Goal: Transaction & Acquisition: Purchase product/service

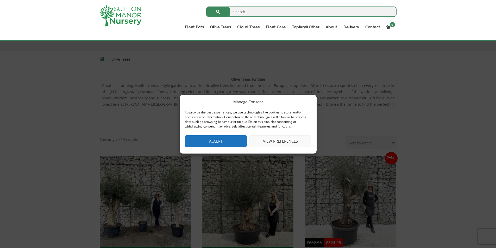
drag, startPoint x: 211, startPoint y: 136, endPoint x: 376, endPoint y: 149, distance: 166.3
click at [218, 135] on div "Manage Consent To provide the best experiences, we use technologies like cookie…" at bounding box center [248, 124] width 137 height 59
click at [213, 139] on button "Accept" at bounding box center [216, 141] width 62 height 12
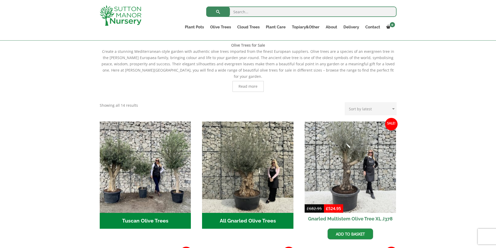
scroll to position [182, 0]
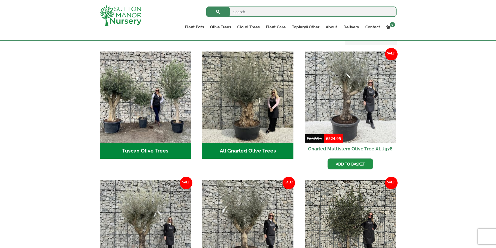
click at [243, 143] on h2 "All Gnarled Olive Trees (182)" at bounding box center [247, 151] width 91 height 16
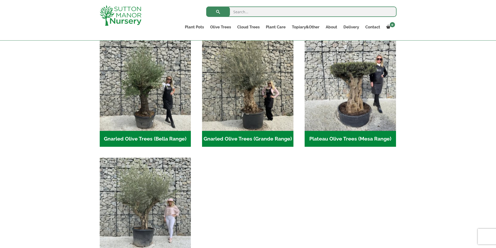
scroll to position [104, 0]
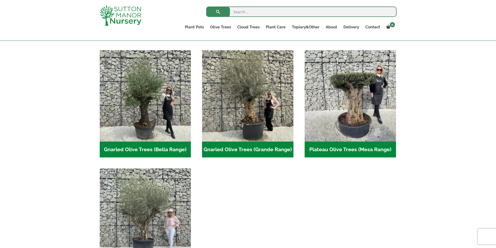
click at [248, 147] on h2 "Gnarled Olive Trees (Grande Range) (53)" at bounding box center [247, 150] width 91 height 16
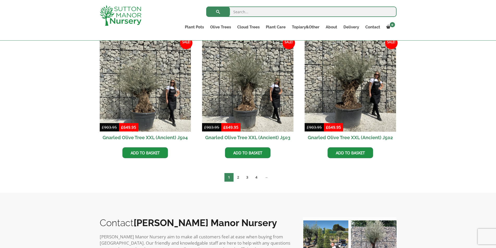
scroll to position [807, 0]
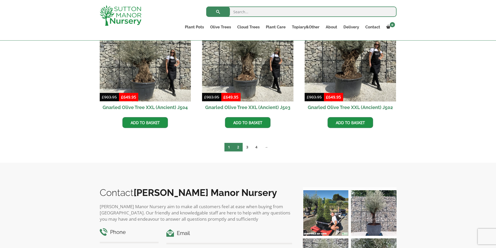
click at [238, 145] on link "2" at bounding box center [238, 147] width 9 height 9
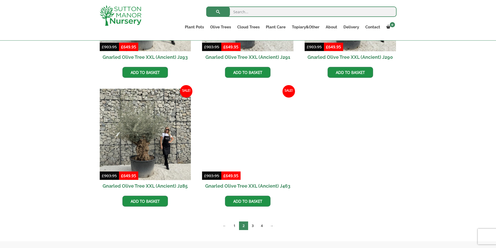
scroll to position [798, 0]
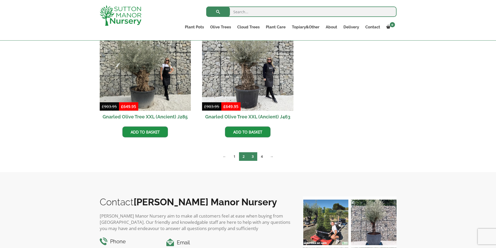
click at [251, 156] on link "3" at bounding box center [252, 156] width 9 height 9
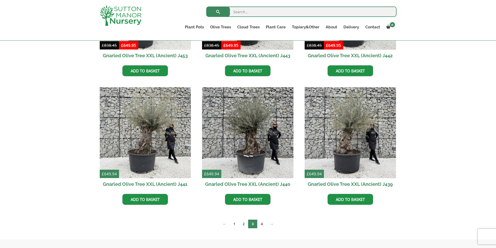
scroll to position [615, 0]
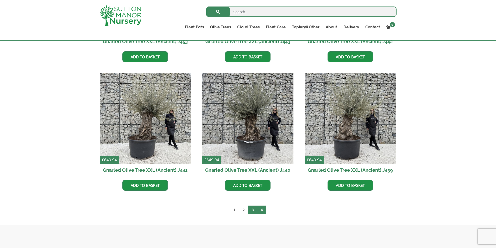
click at [263, 210] on link "4" at bounding box center [261, 210] width 9 height 9
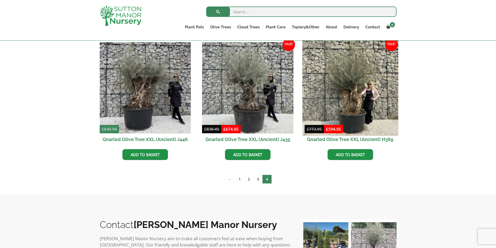
scroll to position [52, 0]
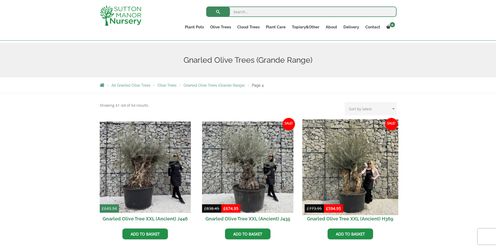
click at [356, 187] on img at bounding box center [350, 167] width 96 height 96
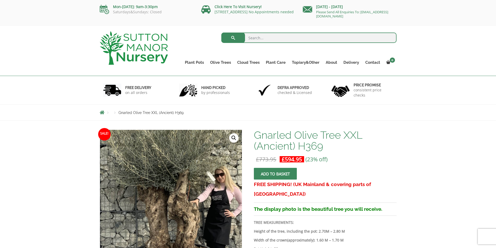
click at [174, 221] on img at bounding box center [168, 184] width 260 height 260
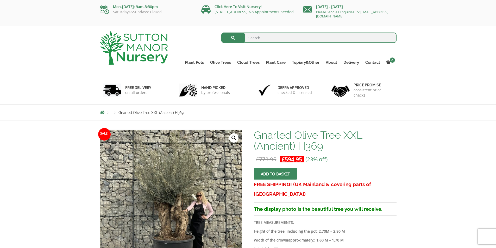
click at [233, 135] on link "🔍" at bounding box center [233, 137] width 9 height 9
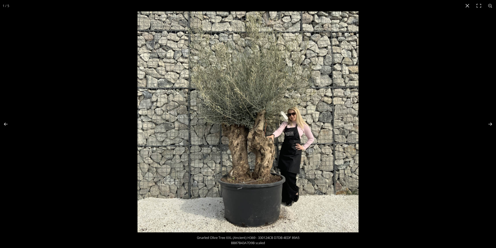
click at [252, 153] on img at bounding box center [247, 121] width 221 height 221
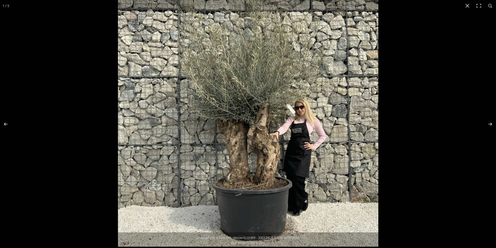
click at [246, 152] on img at bounding box center [248, 116] width 260 height 260
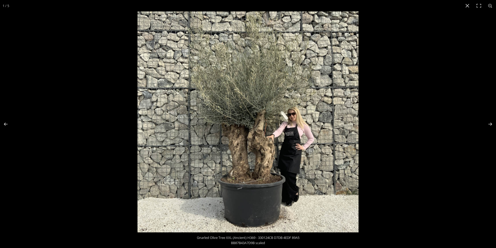
click at [247, 145] on img at bounding box center [247, 121] width 221 height 221
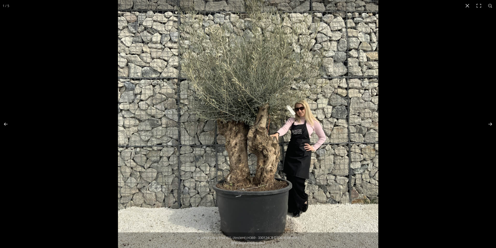
click at [304, 115] on img at bounding box center [248, 118] width 260 height 260
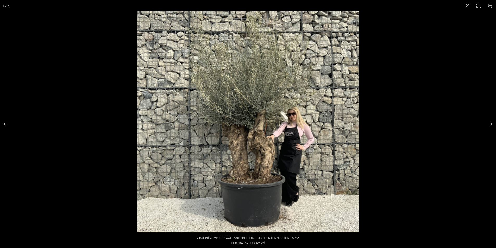
click at [251, 169] on img at bounding box center [247, 121] width 221 height 221
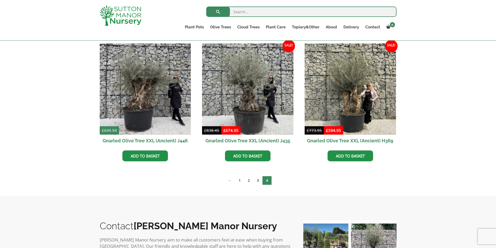
scroll to position [234, 0]
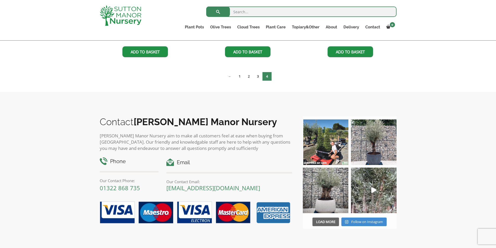
click at [325, 221] on button "Load More" at bounding box center [325, 222] width 27 height 9
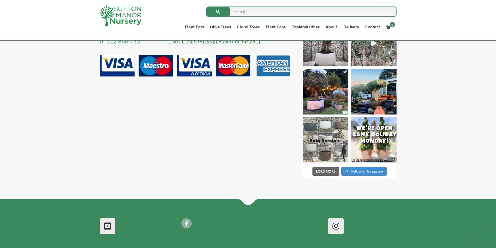
scroll to position [390, 0]
